Goal: Task Accomplishment & Management: Use online tool/utility

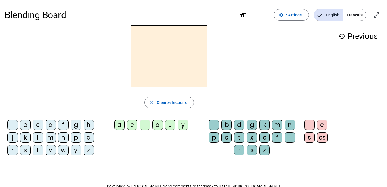
click at [355, 18] on span "Français" at bounding box center [354, 15] width 23 height 12
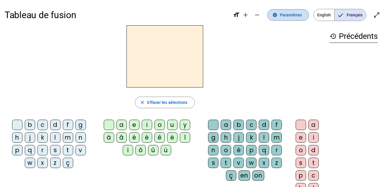
click at [301, 16] on span "Paramètres" at bounding box center [291, 15] width 22 height 7
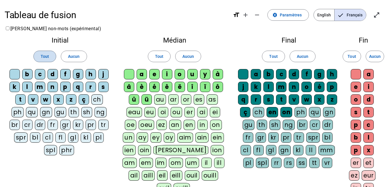
click at [43, 58] on span "Tout" at bounding box center [45, 56] width 8 height 7
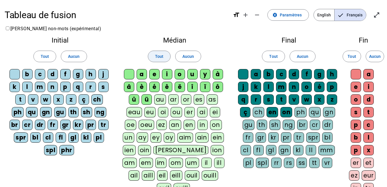
click at [162, 60] on span "Tout" at bounding box center [159, 56] width 8 height 7
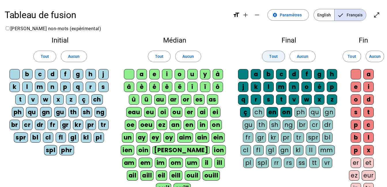
click at [275, 62] on span at bounding box center [273, 57] width 22 height 14
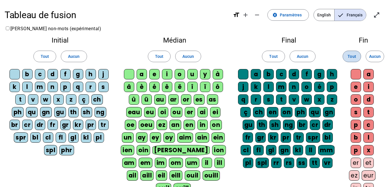
click at [352, 59] on span "Tout" at bounding box center [351, 56] width 8 height 7
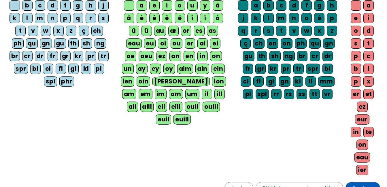
scroll to position [123, 0]
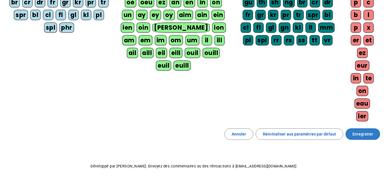
click at [369, 132] on span "Enregistrer" at bounding box center [362, 134] width 21 height 7
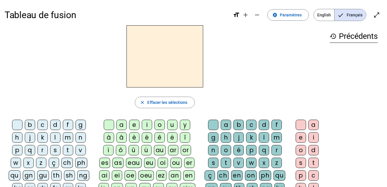
click at [67, 137] on div "m" at bounding box center [68, 137] width 10 height 10
click at [121, 127] on div "a" at bounding box center [121, 125] width 10 height 10
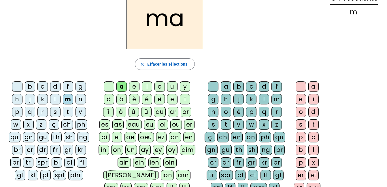
scroll to position [39, 0]
click at [64, 112] on div "t" at bounding box center [68, 112] width 10 height 10
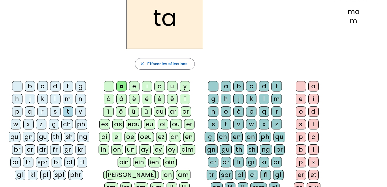
click at [58, 99] on div "l" at bounding box center [55, 99] width 10 height 10
click at [54, 111] on div "s" at bounding box center [55, 112] width 10 height 10
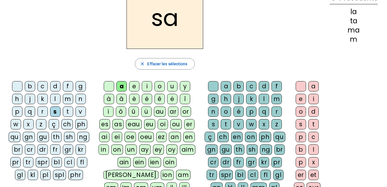
click at [262, 96] on div "l" at bounding box center [264, 99] width 10 height 10
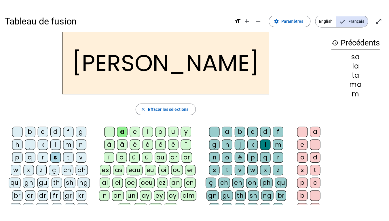
scroll to position [10, 0]
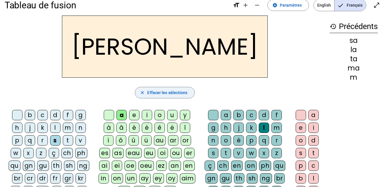
click at [165, 90] on span "Effacer les sélections" at bounding box center [167, 92] width 40 height 7
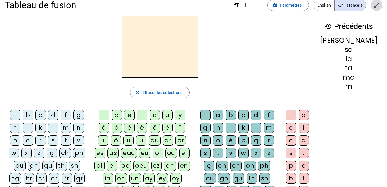
click at [373, 3] on mat-icon "open_in_full" at bounding box center [376, 5] width 7 height 7
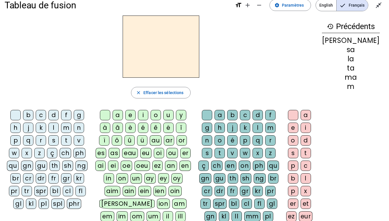
click at [68, 129] on div "m" at bounding box center [66, 128] width 10 height 10
click at [121, 114] on div "a" at bounding box center [118, 115] width 10 height 10
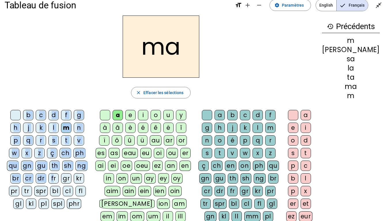
drag, startPoint x: 56, startPoint y: 183, endPoint x: 266, endPoint y: 55, distance: 246.0
click at [266, 55] on div "ma close Effacer les sélections b c d f g h j k l m n p q r s t v w x z ç ch ph…" at bounding box center [161, 146] width 313 height 261
drag, startPoint x: 266, startPoint y: 55, endPoint x: 292, endPoint y: 5, distance: 56.8
click at [292, 5] on span "Paramètres" at bounding box center [293, 5] width 22 height 7
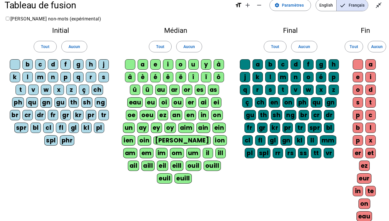
click at [43, 75] on div "m" at bounding box center [40, 77] width 10 height 10
click at [23, 90] on div "t" at bounding box center [21, 90] width 10 height 10
click at [28, 76] on div "l" at bounding box center [27, 77] width 10 height 10
click at [28, 65] on div "b" at bounding box center [27, 64] width 10 height 10
click at [102, 78] on div "s" at bounding box center [103, 77] width 10 height 10
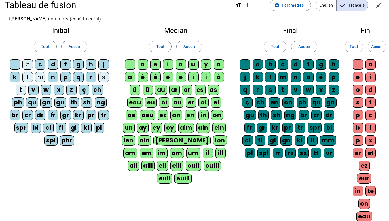
click at [33, 90] on div "v" at bounding box center [33, 90] width 10 height 10
click at [53, 63] on div "d" at bounding box center [53, 64] width 10 height 10
click at [143, 69] on div "a" at bounding box center [143, 64] width 10 height 10
click at [166, 67] on div "i" at bounding box center [168, 64] width 10 height 10
click at [190, 66] on div "u" at bounding box center [193, 64] width 10 height 10
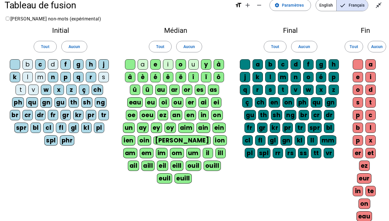
click at [155, 64] on div "e" at bounding box center [155, 64] width 10 height 10
click at [260, 90] on div "r" at bounding box center [258, 90] width 10 height 10
click at [271, 77] on div "l" at bounding box center [270, 77] width 10 height 10
click at [308, 121] on letter-bubble "br" at bounding box center [305, 116] width 13 height 13
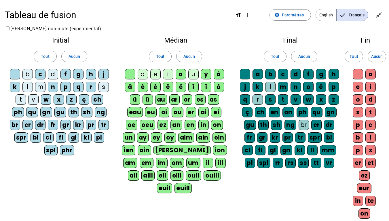
scroll to position [102, 0]
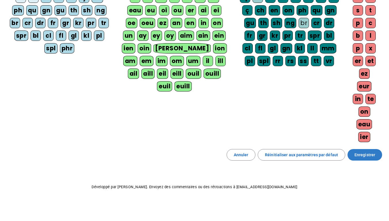
click at [363, 156] on span "Enregistrer" at bounding box center [364, 154] width 21 height 7
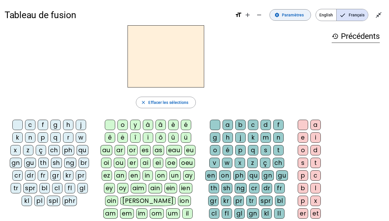
click at [299, 16] on span "Paramètres" at bounding box center [293, 15] width 22 height 7
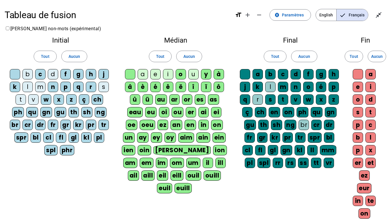
click at [40, 75] on div "c" at bounding box center [40, 74] width 10 height 10
click at [43, 74] on div "c" at bounding box center [40, 74] width 10 height 10
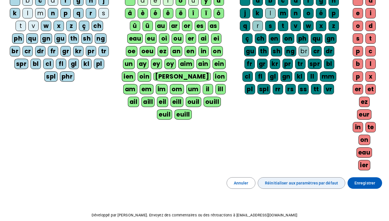
scroll to position [73, 0]
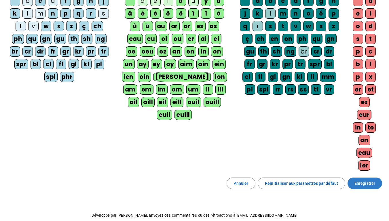
click at [363, 182] on span "Enregistrer" at bounding box center [364, 183] width 21 height 7
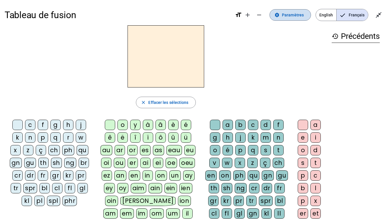
click at [291, 17] on span "Paramètres" at bounding box center [293, 15] width 22 height 7
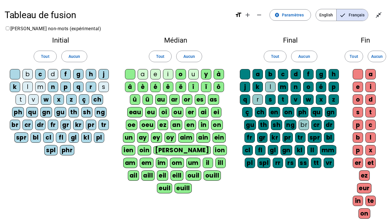
scroll to position [102, 0]
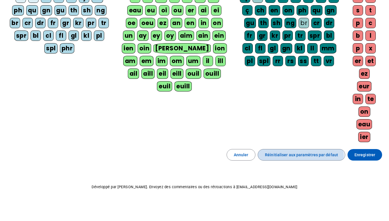
click at [297, 158] on span "Réinitialiser aux paramètres par défaut" at bounding box center [301, 154] width 73 height 7
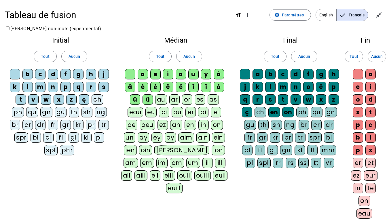
scroll to position [89, 0]
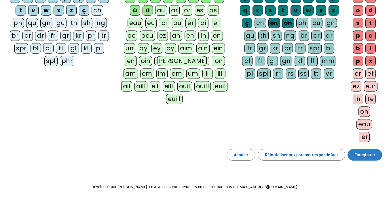
click at [364, 158] on span "Enregistrer" at bounding box center [364, 154] width 21 height 7
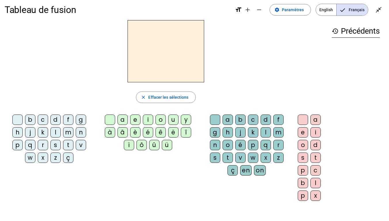
scroll to position [3, 0]
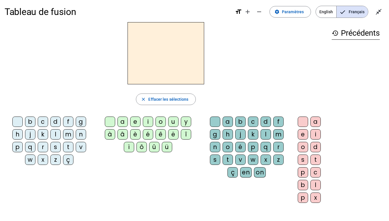
click at [42, 100] on div "close Effacer les sélections" at bounding box center [166, 100] width 322 height 12
click at [68, 134] on div "m" at bounding box center [68, 134] width 10 height 10
click at [121, 121] on div "a" at bounding box center [122, 122] width 10 height 10
click at [67, 148] on div "t" at bounding box center [68, 147] width 10 height 10
click at [53, 135] on div "l" at bounding box center [55, 134] width 10 height 10
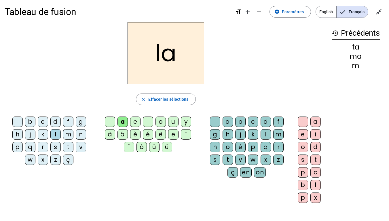
click at [71, 146] on div "t" at bounding box center [68, 147] width 10 height 10
click at [52, 134] on div "l" at bounding box center [55, 134] width 10 height 10
click at [58, 148] on div "s" at bounding box center [55, 147] width 10 height 10
click at [266, 133] on div "l" at bounding box center [266, 134] width 10 height 10
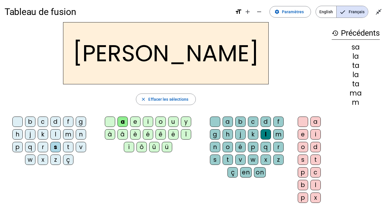
click at [31, 124] on div "b" at bounding box center [30, 122] width 10 height 10
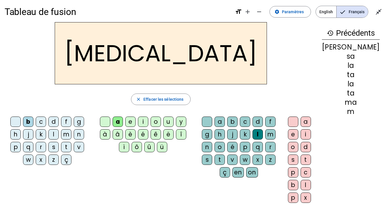
click at [67, 135] on div "m" at bounding box center [66, 134] width 10 height 10
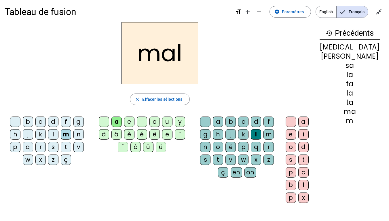
click at [147, 123] on div "i" at bounding box center [142, 122] width 10 height 10
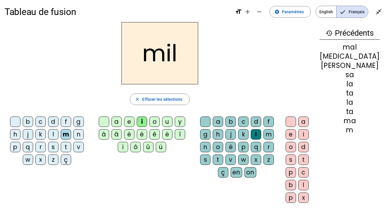
click at [57, 144] on div "s" at bounding box center [53, 147] width 10 height 10
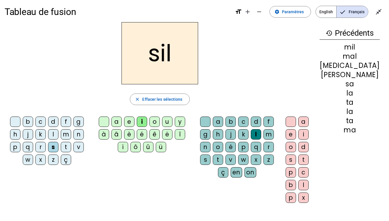
click at [296, 123] on div at bounding box center [291, 122] width 10 height 10
click at [296, 122] on div at bounding box center [291, 122] width 10 height 10
click at [29, 119] on div "b" at bounding box center [28, 122] width 10 height 10
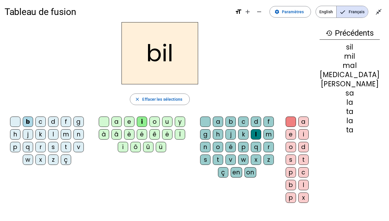
click at [296, 122] on div at bounding box center [291, 122] width 10 height 10
click at [296, 121] on div at bounding box center [291, 122] width 10 height 10
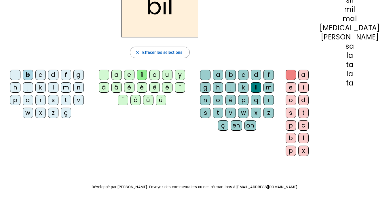
click at [344, 143] on div "history Précédents sil mil mal [MEDICAL_DATA][PERSON_NAME] sa la ta la ta" at bounding box center [349, 63] width 69 height 176
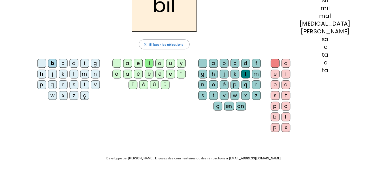
scroll to position [0, 0]
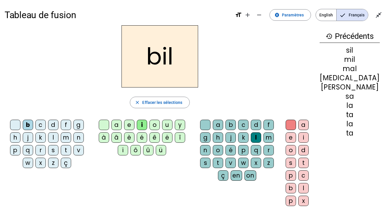
click at [296, 124] on div at bounding box center [291, 125] width 10 height 10
click at [296, 126] on div at bounding box center [291, 125] width 10 height 10
click at [309, 187] on div "x" at bounding box center [303, 201] width 10 height 10
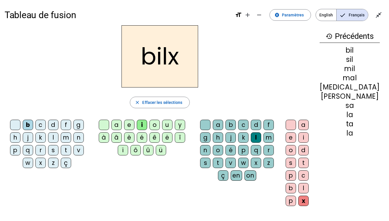
click at [210, 124] on div at bounding box center [205, 125] width 10 height 10
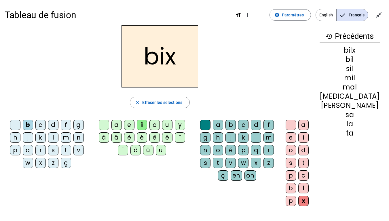
click at [296, 126] on div at bounding box center [291, 125] width 10 height 10
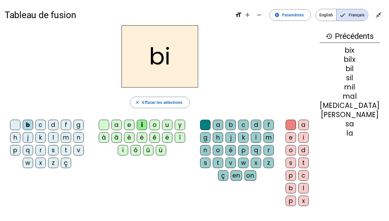
click at [66, 137] on div "m" at bounding box center [66, 137] width 10 height 10
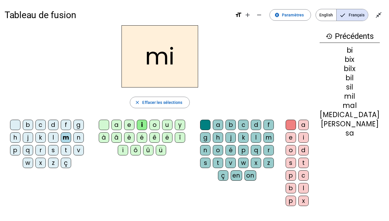
click at [261, 135] on div "l" at bounding box center [256, 137] width 10 height 10
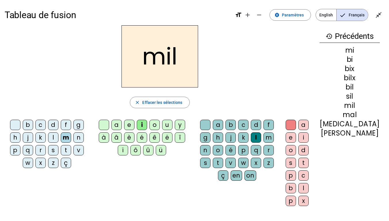
click at [54, 149] on div "s" at bounding box center [53, 150] width 10 height 10
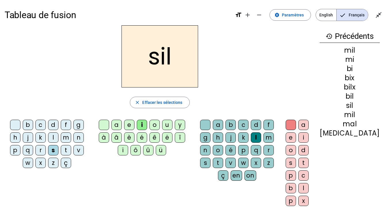
click at [210, 125] on div at bounding box center [205, 125] width 10 height 10
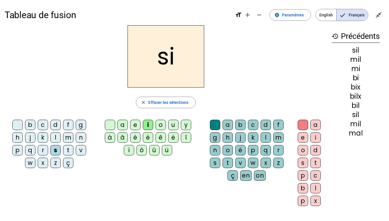
click at [110, 122] on div at bounding box center [110, 125] width 10 height 10
click at [135, 124] on div "e" at bounding box center [135, 125] width 10 height 10
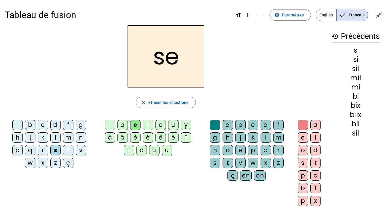
click at [174, 126] on div "u" at bounding box center [173, 125] width 10 height 10
click at [279, 151] on div "r" at bounding box center [278, 150] width 10 height 10
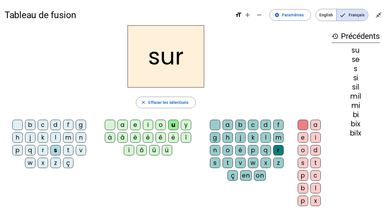
click at [72, 135] on div "m" at bounding box center [68, 137] width 10 height 10
